Goal: Information Seeking & Learning: Learn about a topic

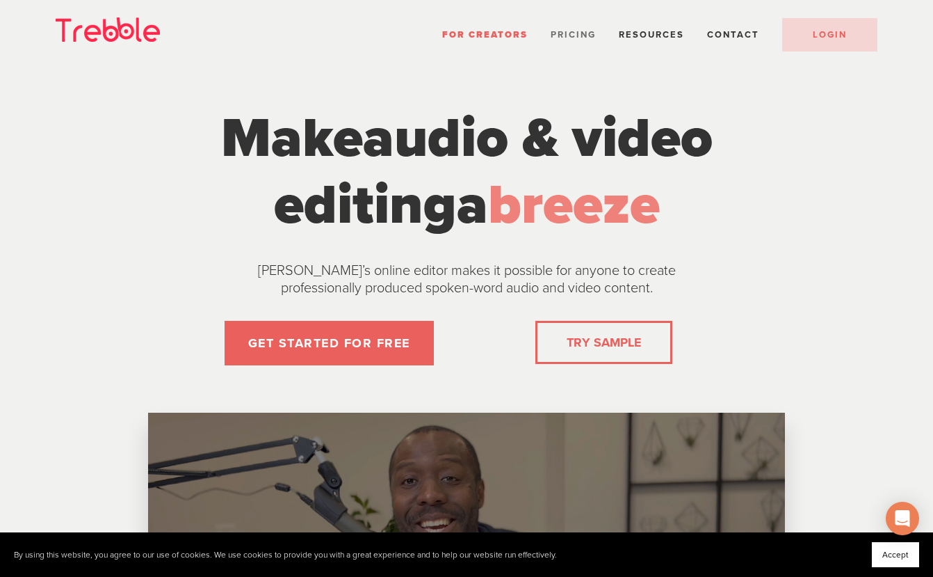
click at [573, 33] on span "Pricing" at bounding box center [573, 34] width 45 height 11
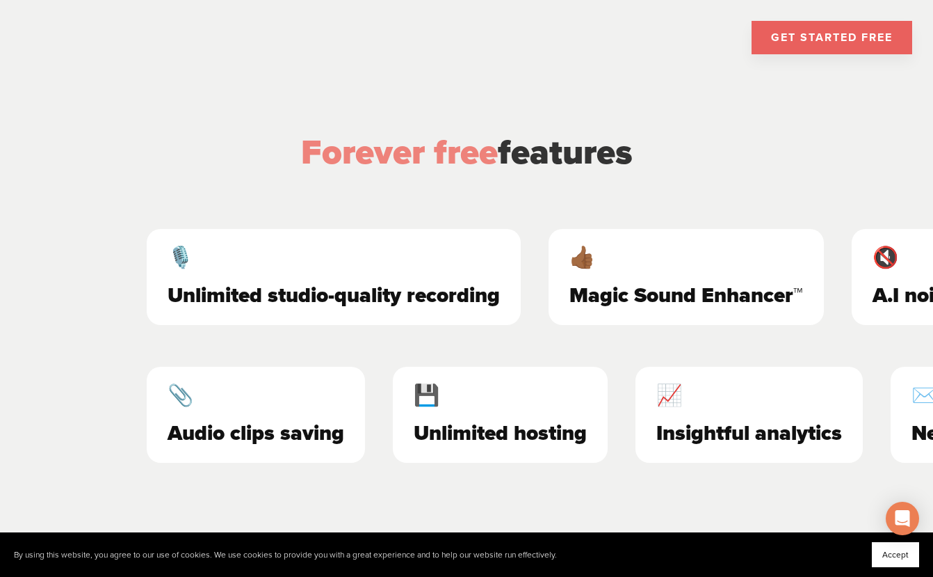
scroll to position [562, 0]
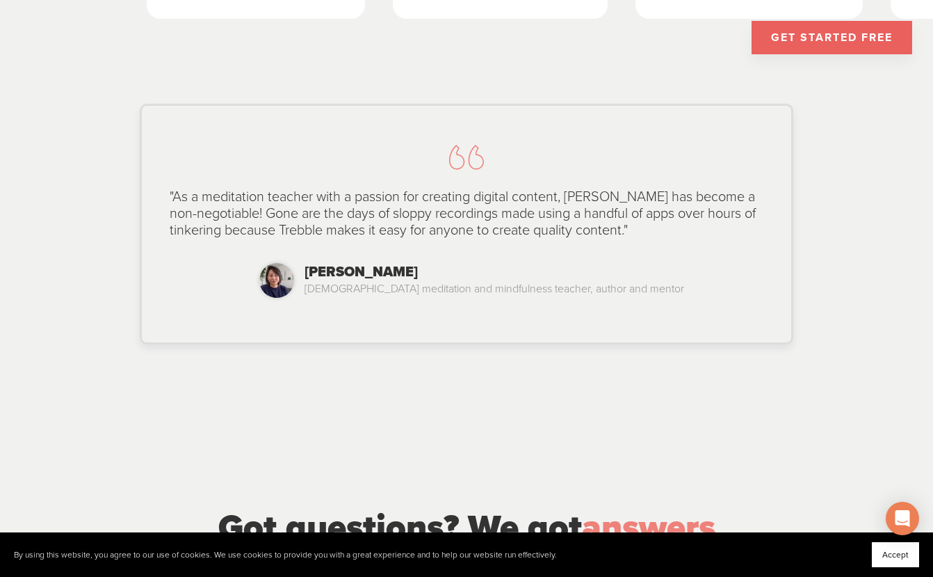
scroll to position [1038, 0]
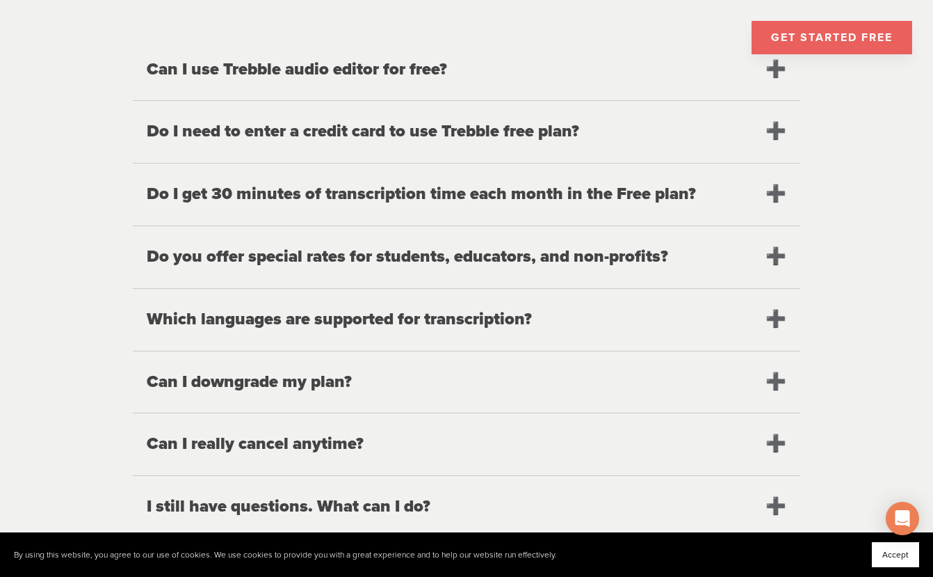
scroll to position [1600, 0]
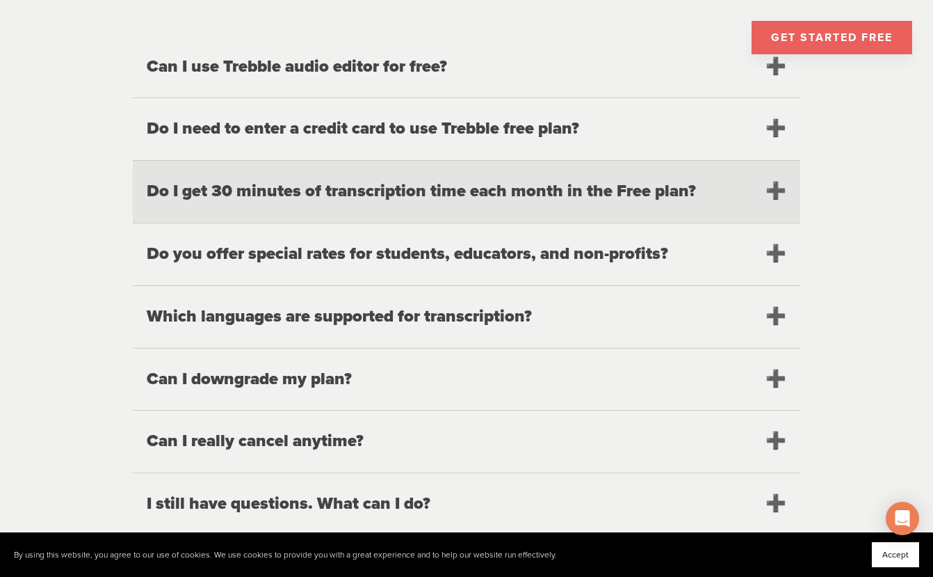
click at [776, 177] on h2 "Do I get 30 minutes of transcription time each month in the Free plan?" at bounding box center [467, 192] width 668 height 62
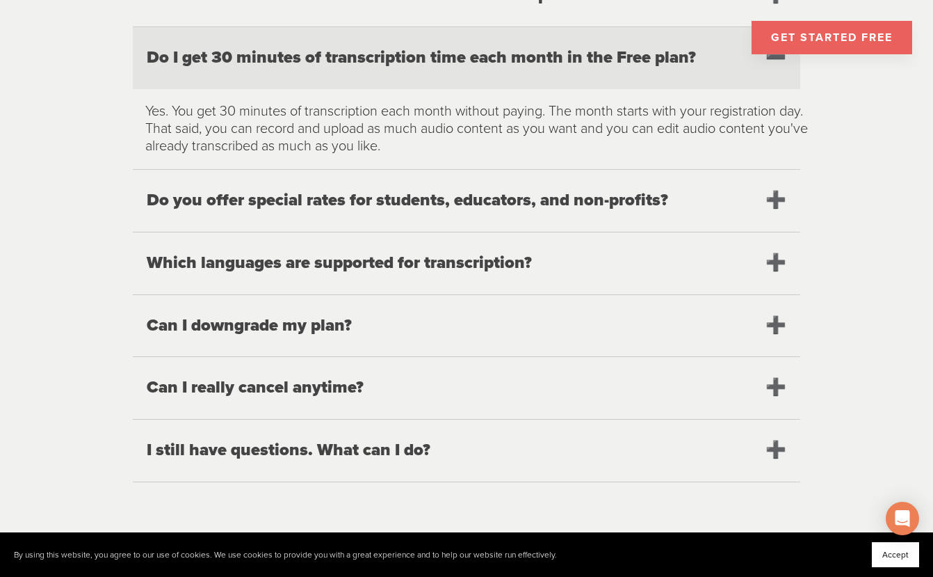
scroll to position [1736, 0]
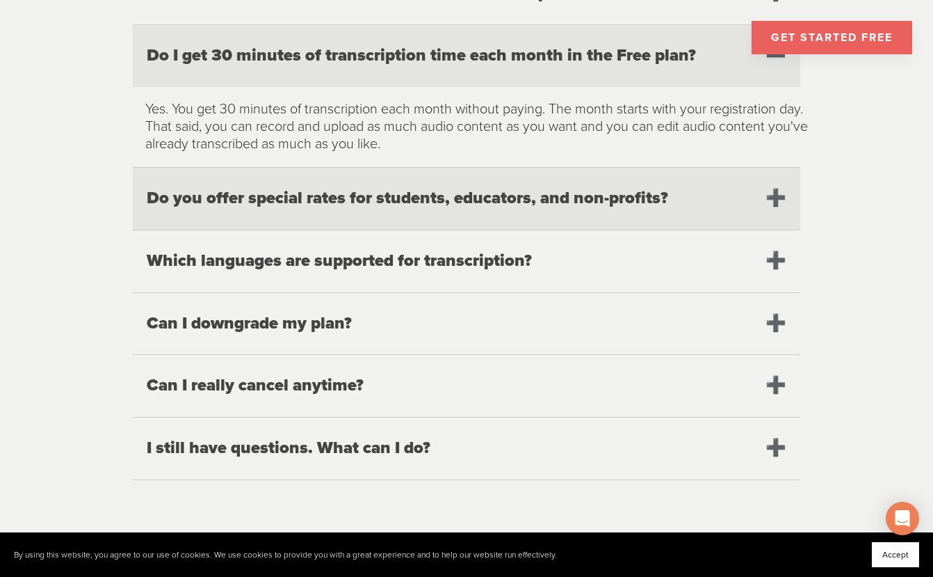
click at [286, 186] on h2 "Do you offer special rates for students, educators, and non-profits?" at bounding box center [467, 199] width 668 height 62
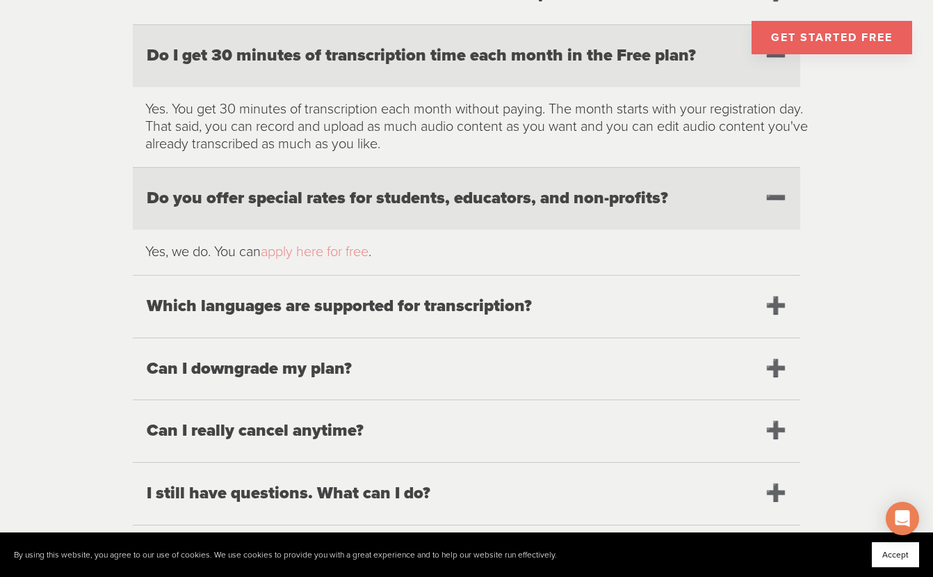
click at [328, 243] on link "apply here for free" at bounding box center [315, 251] width 108 height 17
